Goal: Task Accomplishment & Management: Manage account settings

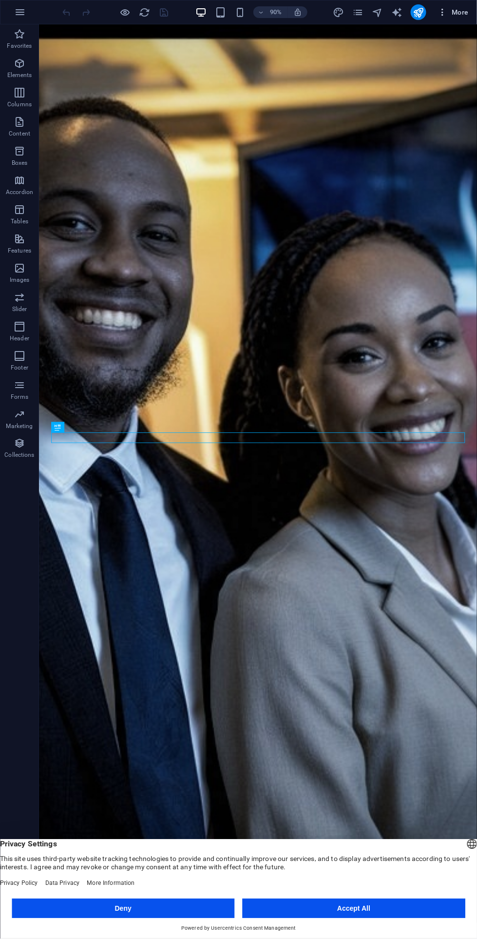
click at [452, 15] on span "More" at bounding box center [453, 12] width 31 height 10
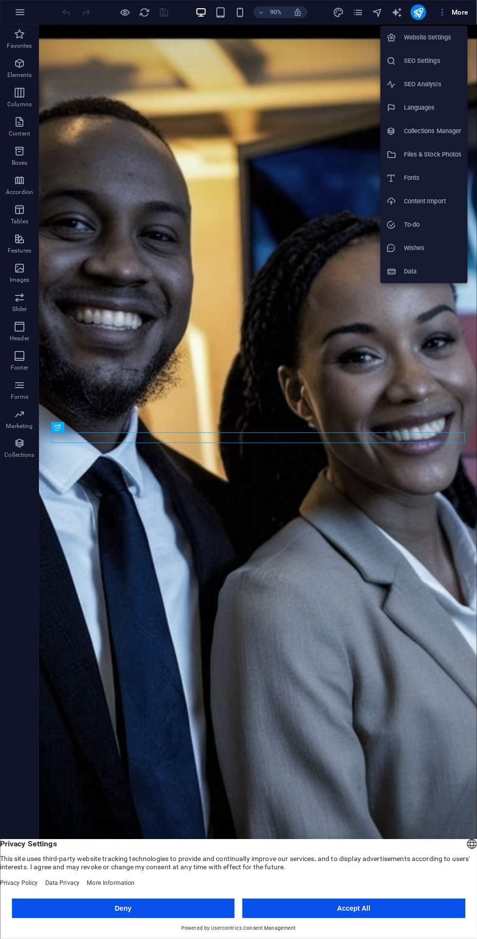
click at [435, 86] on h6 "SEO Analysis" at bounding box center [433, 84] width 58 height 12
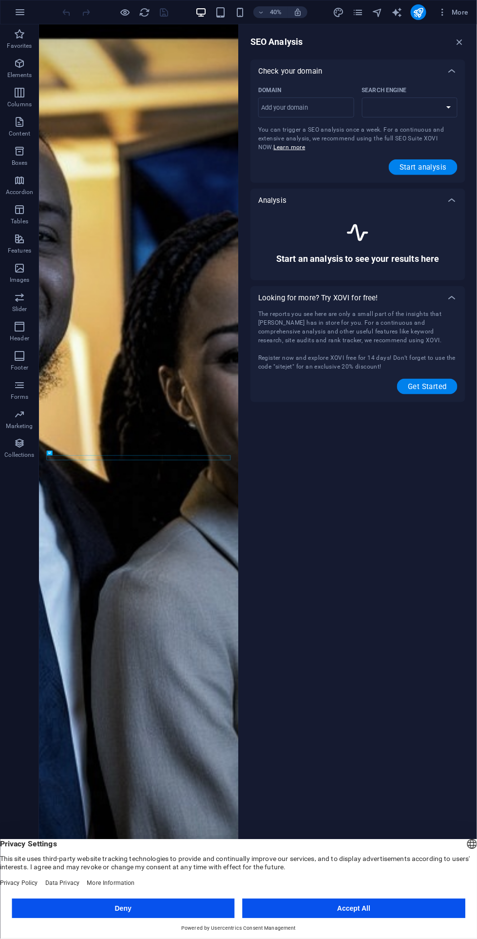
select select "[DOMAIN_NAME]"
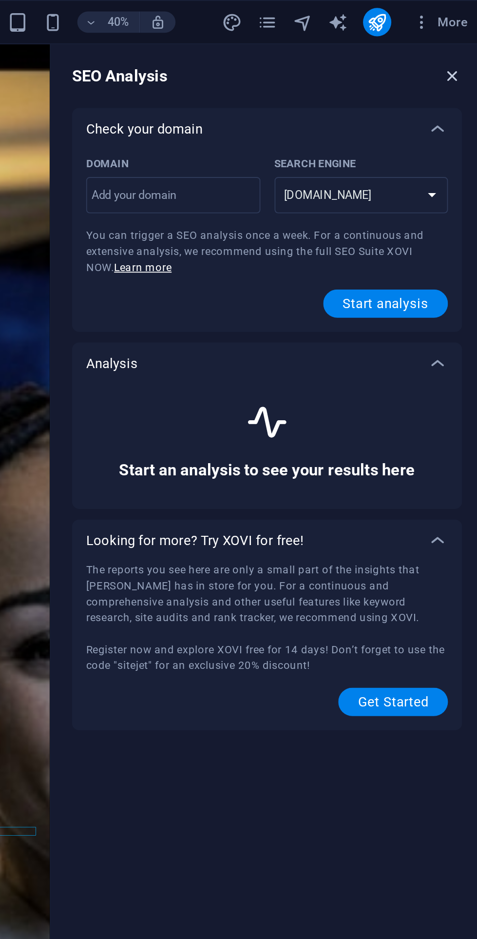
click at [461, 39] on icon "button" at bounding box center [460, 42] width 11 height 11
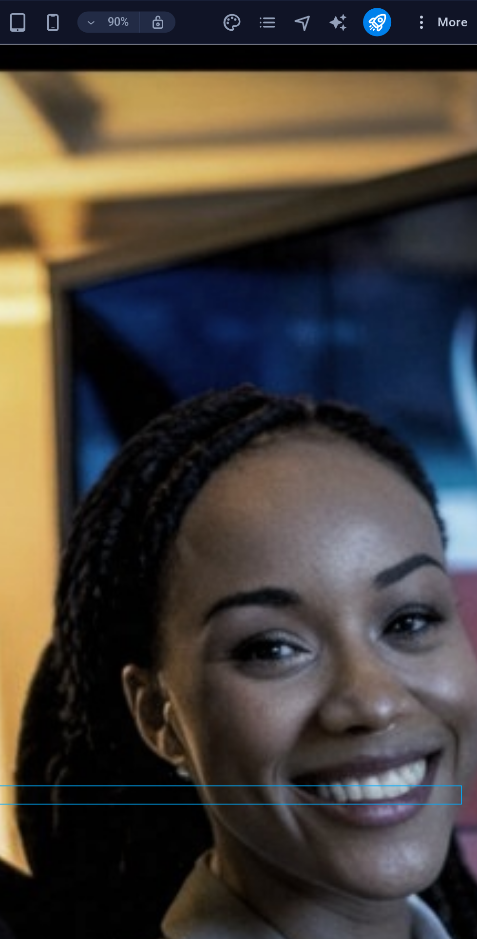
click at [459, 16] on span "More" at bounding box center [453, 12] width 31 height 10
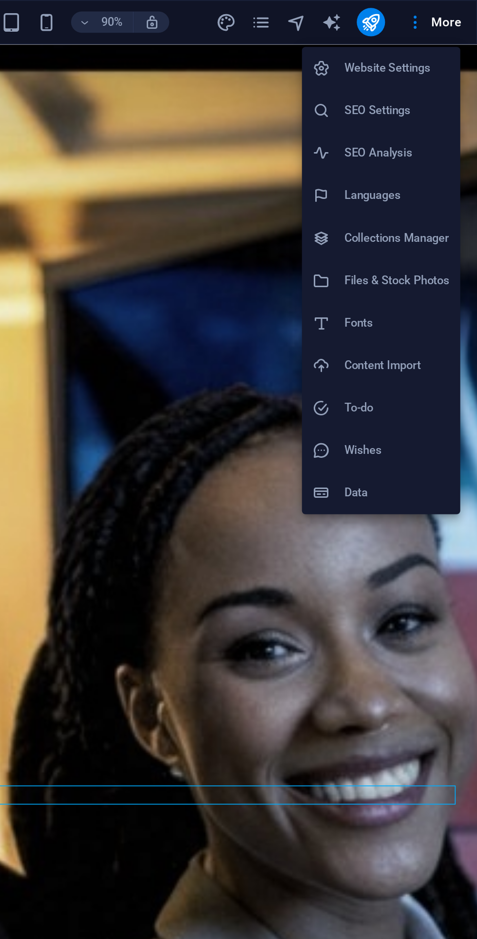
click at [445, 63] on h6 "SEO Settings" at bounding box center [433, 61] width 58 height 12
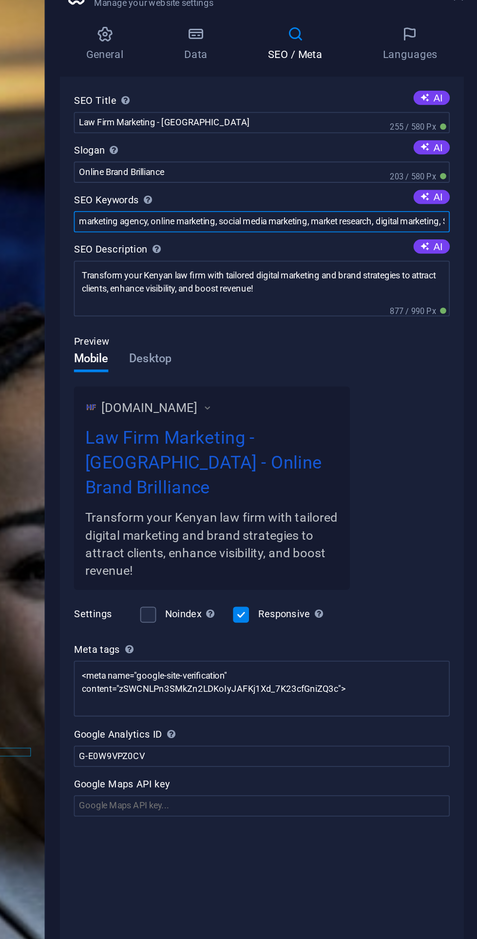
click at [284, 166] on input "marketing agency, online marketing, social media marketing, market research, di…" at bounding box center [357, 166] width 207 height 12
click at [257, 163] on input "marketing agency, online marketing, social media marketing, market research, di…" at bounding box center [357, 166] width 207 height 12
click at [260, 165] on input "Web design, Thika web design, marketing agency, online marketing, social media …" at bounding box center [357, 166] width 207 height 12
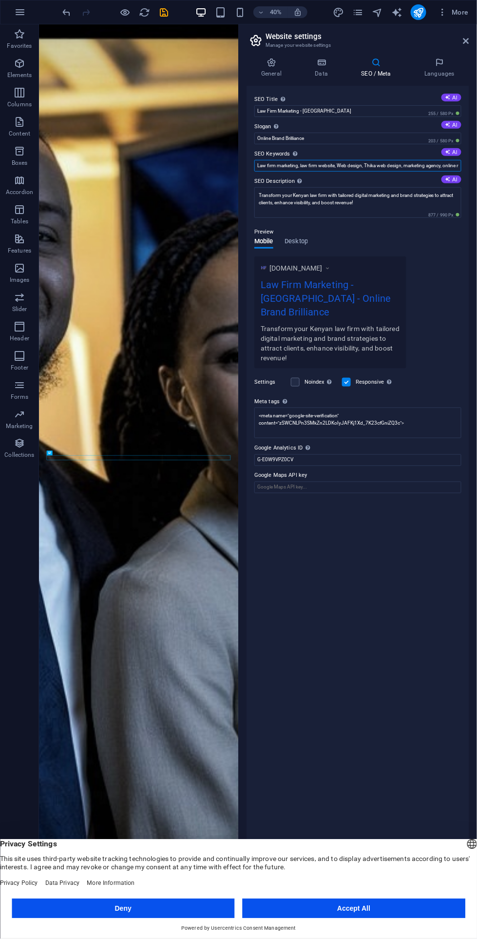
type input "Law firm marketing, law firm website, Web design, Thika web design, marketing a…"
click at [113, 911] on button "Deny" at bounding box center [123, 908] width 223 height 19
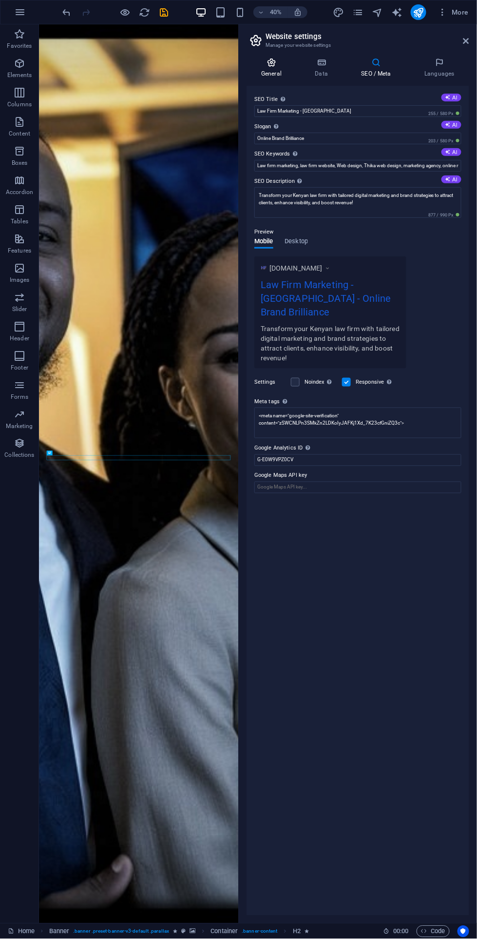
click at [273, 68] on h4 "General" at bounding box center [274, 68] width 54 height 20
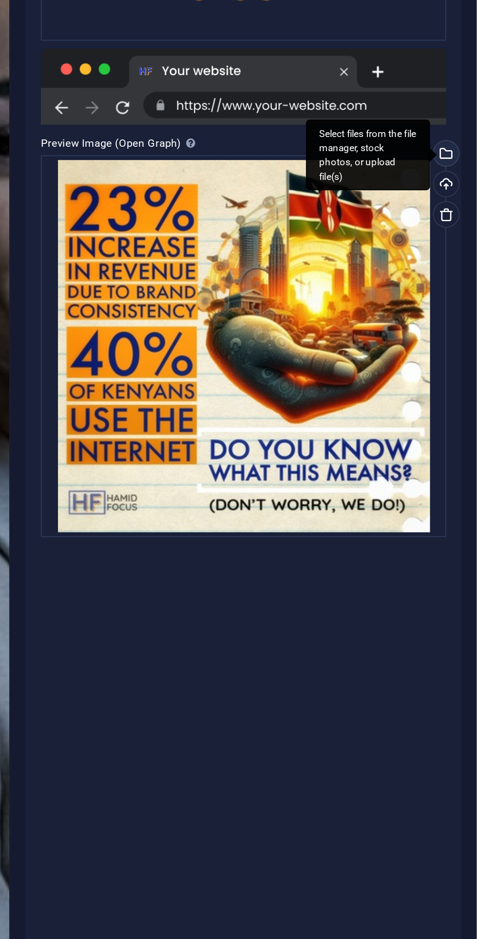
click at [462, 366] on div "Select files from the file manager, stock photos, or upload file(s)" at bounding box center [460, 362] width 15 height 15
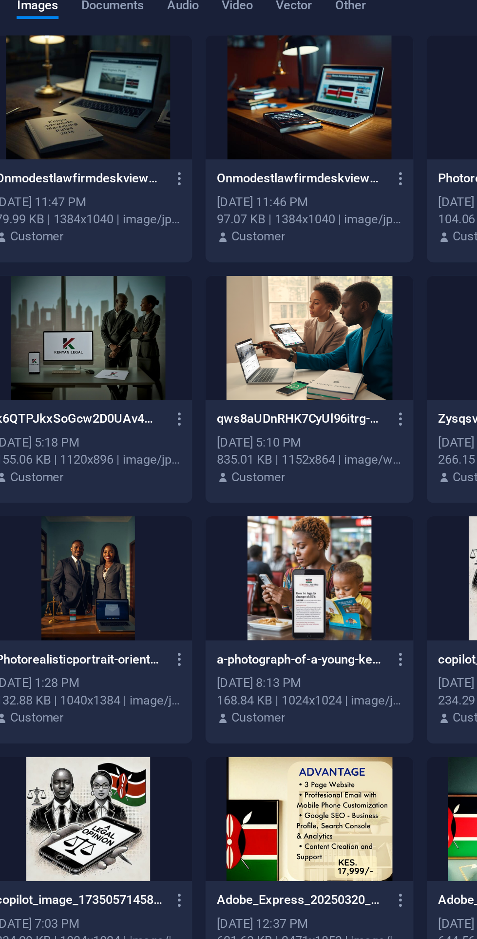
click at [167, 356] on div at bounding box center [170, 362] width 106 height 63
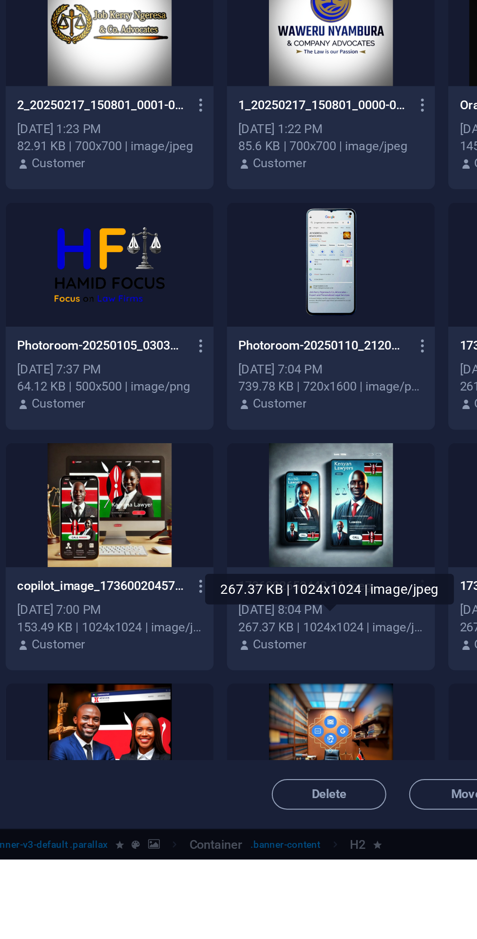
click at [178, 876] on div at bounding box center [170, 880] width 106 height 63
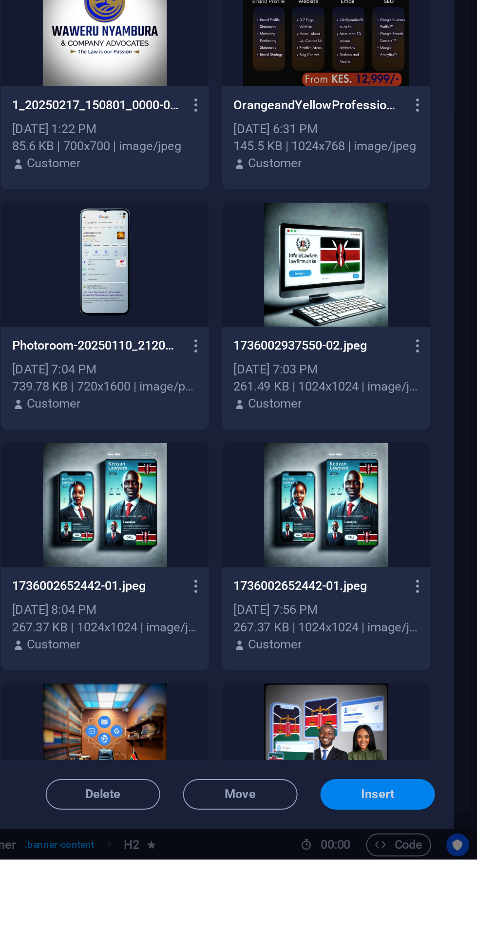
click at [432, 909] on span "Insert" at bounding box center [422, 906] width 51 height 6
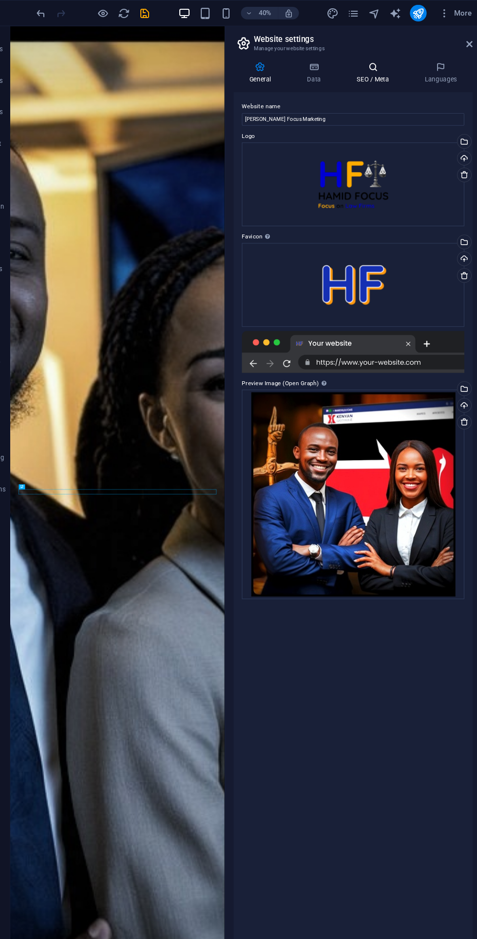
click at [378, 72] on h4 "SEO / Meta" at bounding box center [378, 68] width 63 height 20
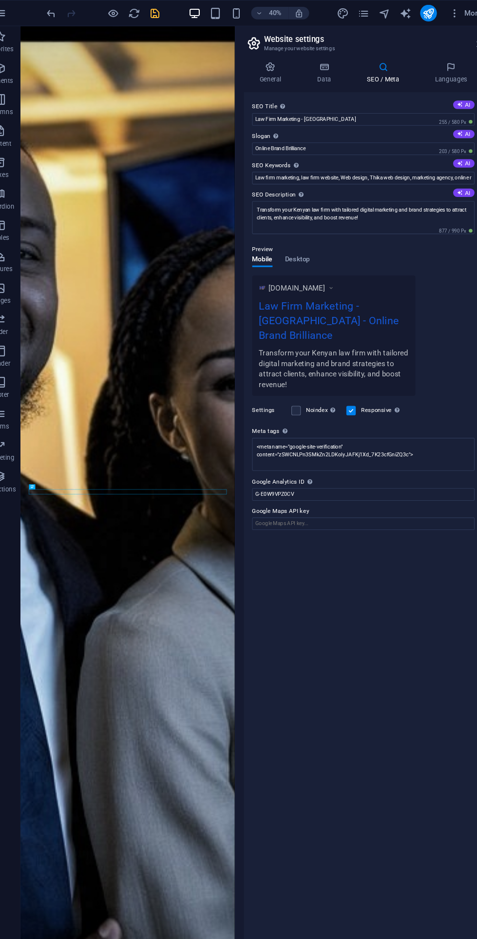
click at [164, 13] on icon "save" at bounding box center [164, 12] width 11 height 11
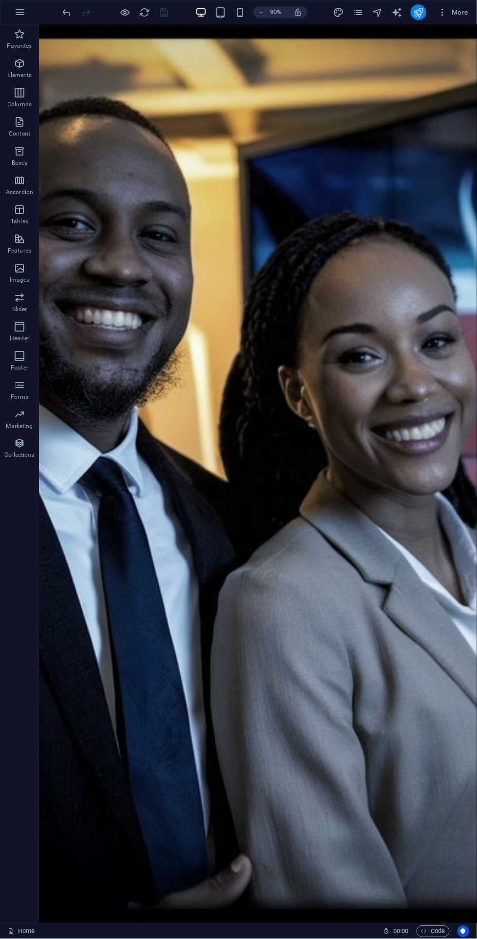
click at [419, 12] on icon "publish" at bounding box center [418, 12] width 11 height 11
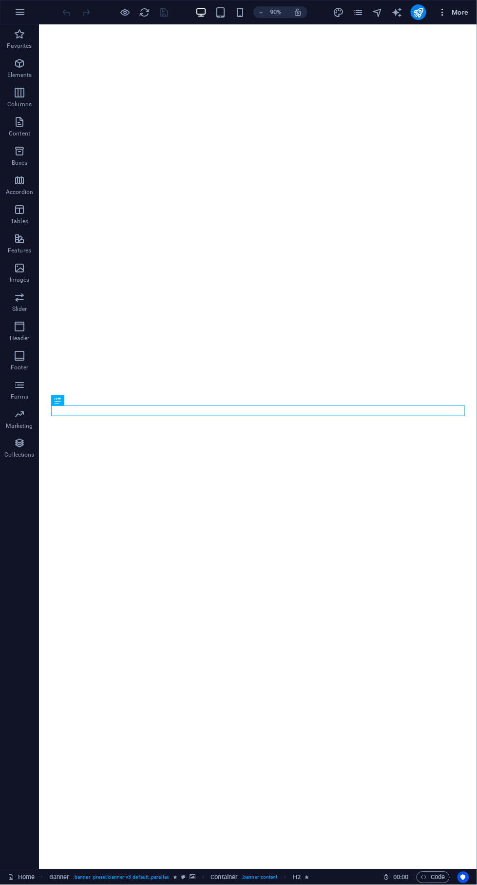
click at [459, 8] on span "More" at bounding box center [453, 12] width 31 height 10
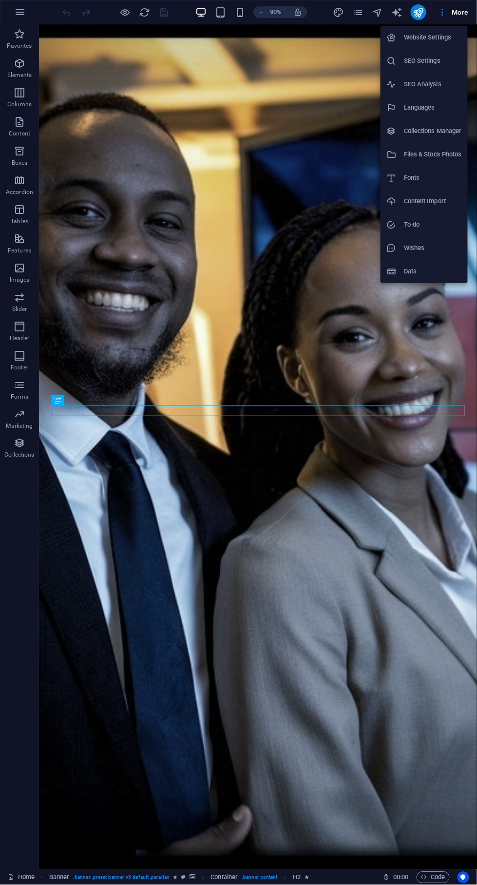
click at [440, 39] on h6 "Website Settings" at bounding box center [433, 38] width 58 height 12
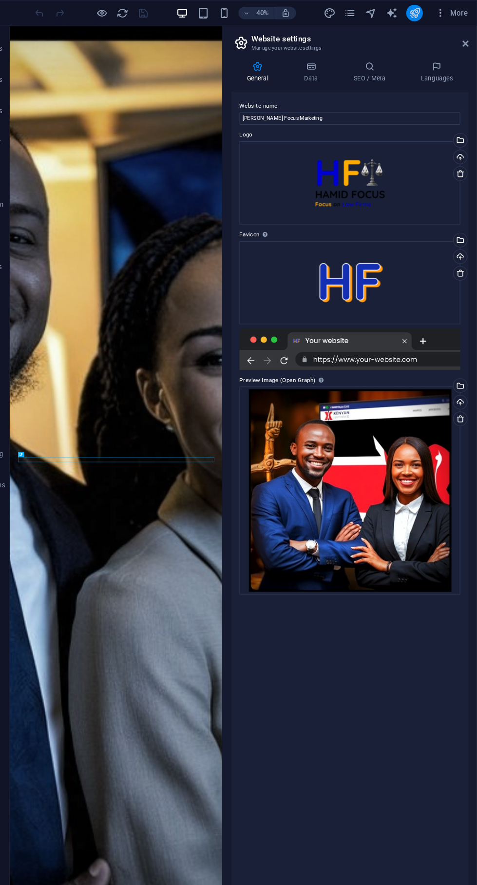
click at [414, 13] on icon "publish" at bounding box center [418, 12] width 11 height 11
